Goal: Transaction & Acquisition: Purchase product/service

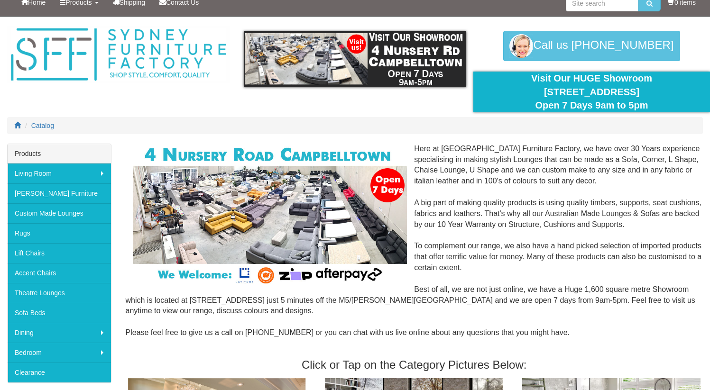
scroll to position [13, 0]
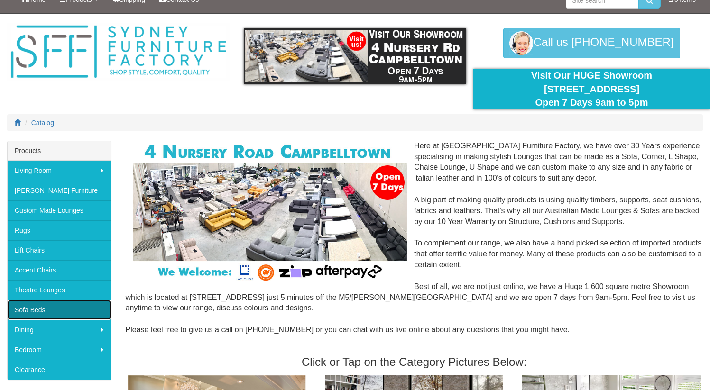
click at [35, 312] on link "Sofa Beds" at bounding box center [59, 310] width 103 height 20
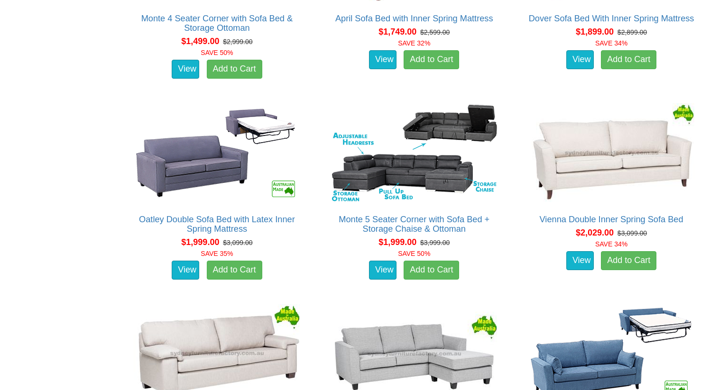
scroll to position [953, 0]
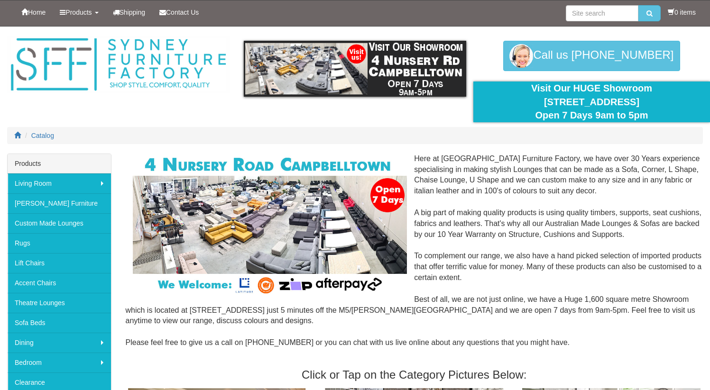
scroll to position [13, 0]
